Goal: Transaction & Acquisition: Obtain resource

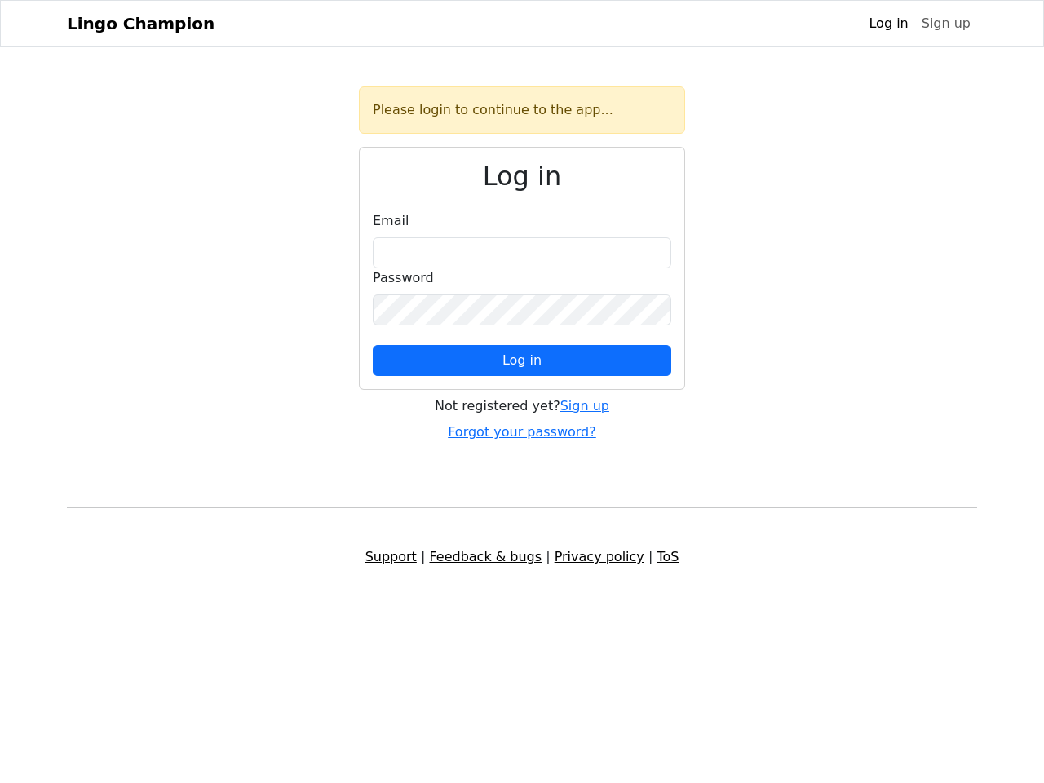
click at [522, 360] on span "Log in" at bounding box center [521, 359] width 39 height 15
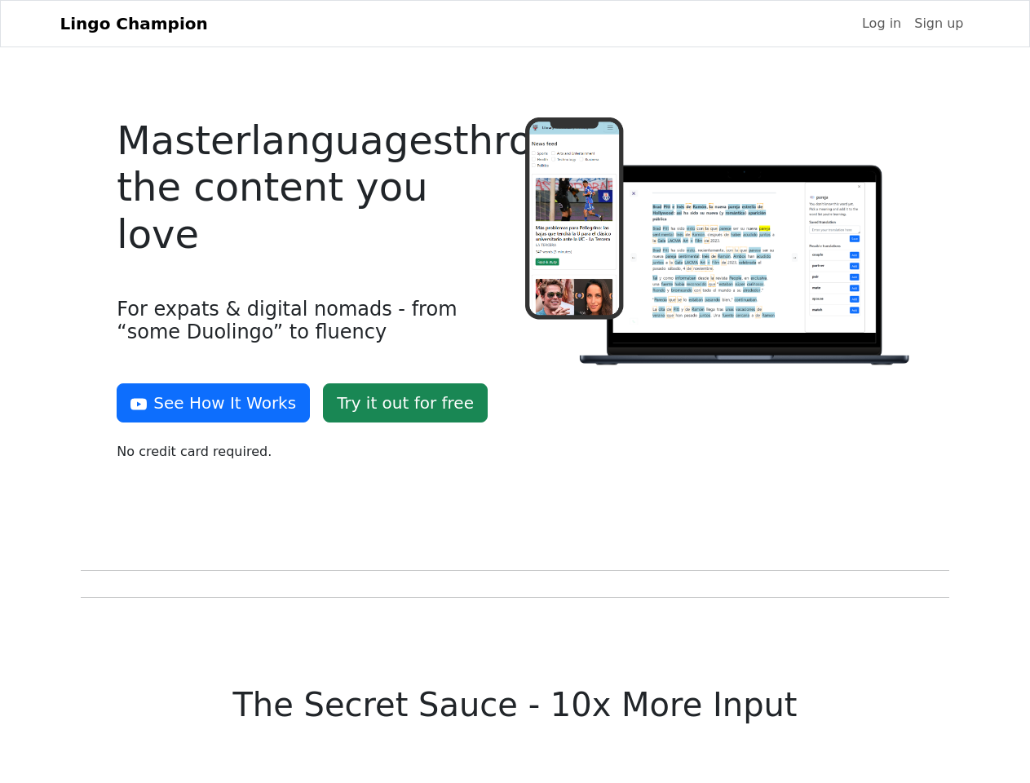
click at [515, 391] on div at bounding box center [719, 295] width 408 height 357
click at [207, 403] on button "See How It Works" at bounding box center [213, 402] width 193 height 39
